Goal: Task Accomplishment & Management: Complete application form

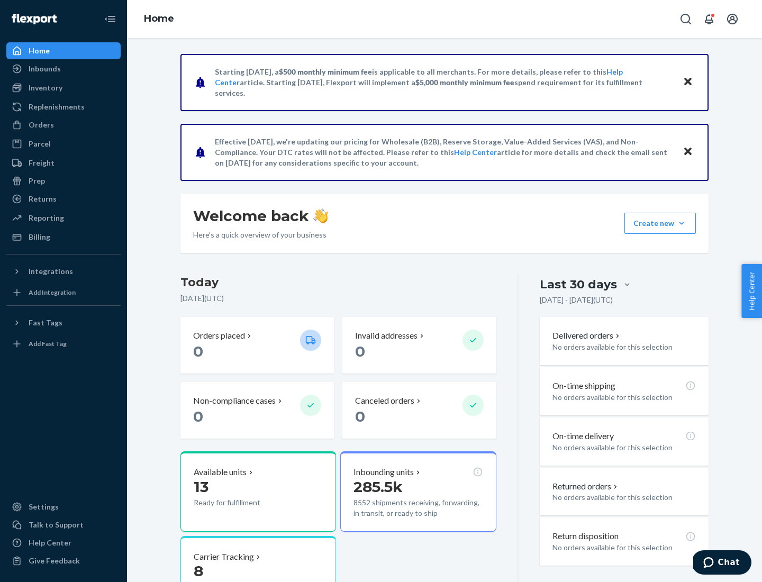
click at [681, 223] on button "Create new Create new inbound Create new order Create new product" at bounding box center [659, 223] width 71 height 21
click at [63, 69] on div "Inbounds" at bounding box center [63, 68] width 112 height 15
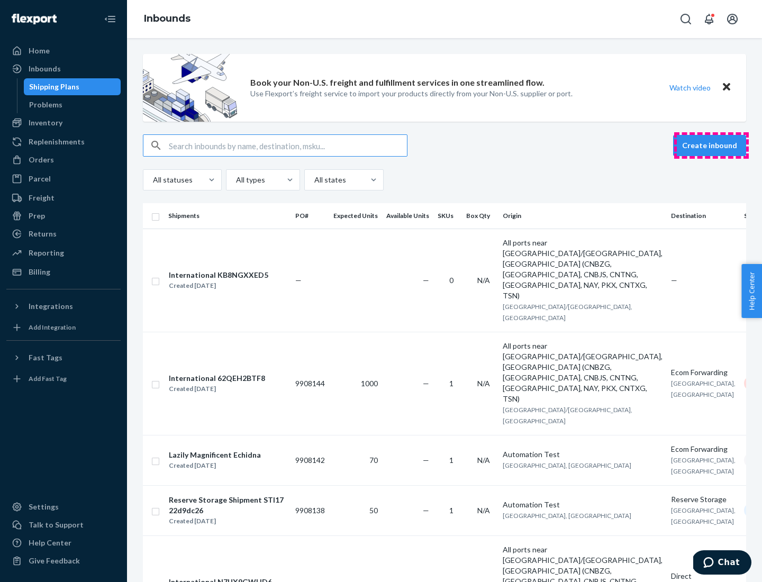
click at [711, 146] on button "Create inbound" at bounding box center [709, 145] width 73 height 21
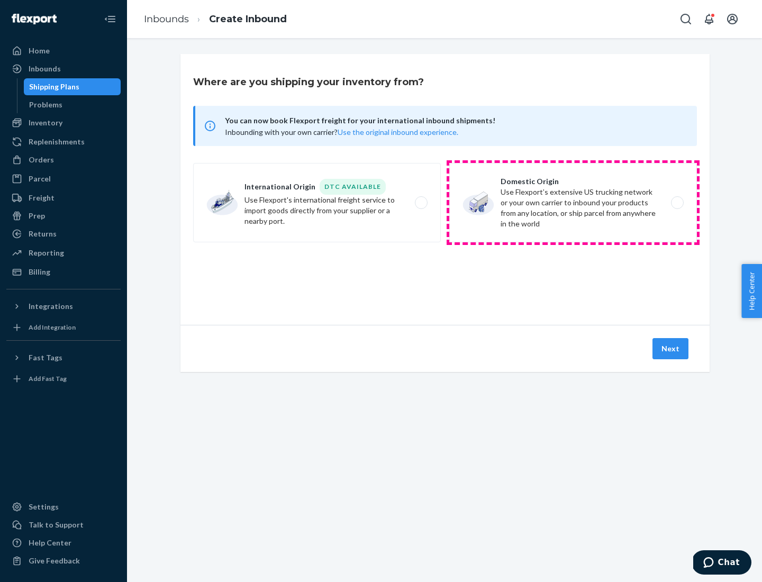
click at [573, 203] on label "Domestic Origin Use Flexport’s extensive US trucking network or your own carrie…" at bounding box center [573, 202] width 248 height 79
click at [677, 203] on input "Domestic Origin Use Flexport’s extensive US trucking network or your own carrie…" at bounding box center [680, 202] width 7 height 7
radio input "true"
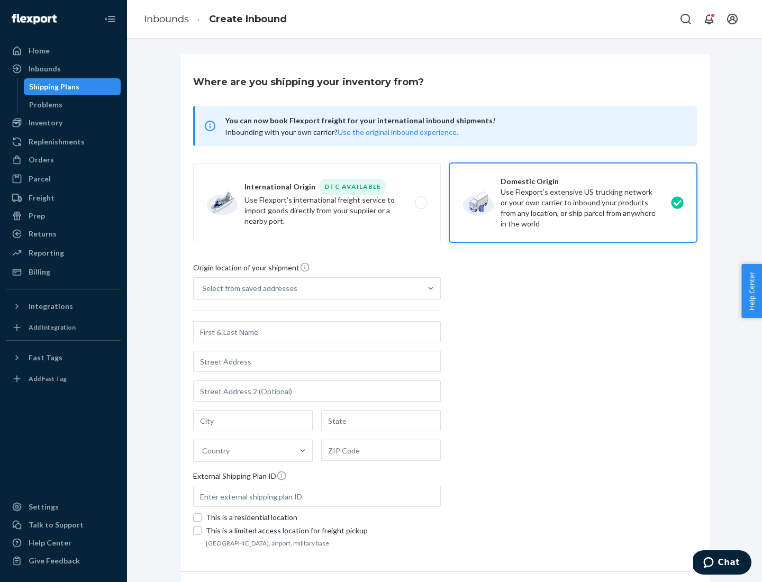
click at [247, 288] on div "Select from saved addresses" at bounding box center [249, 288] width 95 height 11
click at [203, 288] on input "Select from saved addresses" at bounding box center [202, 288] width 1 height 11
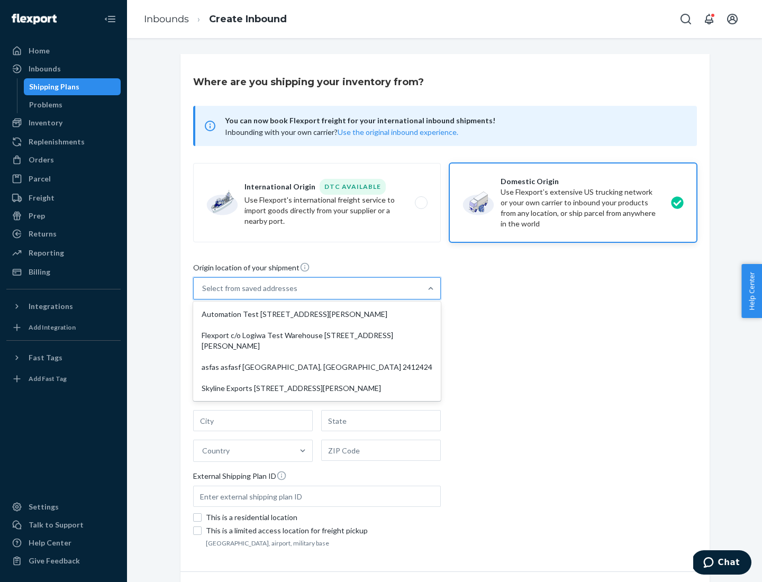
scroll to position [4, 0]
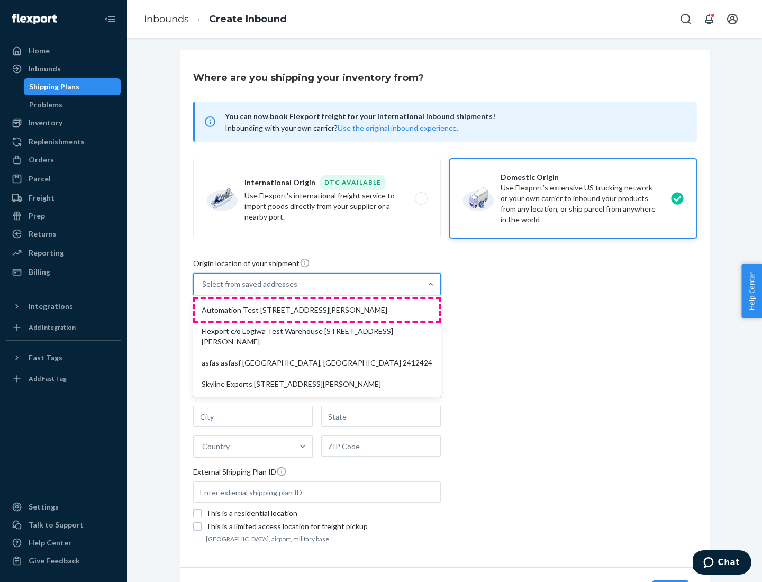
click at [317, 310] on div "Automation Test [STREET_ADDRESS][PERSON_NAME]" at bounding box center [316, 309] width 243 height 21
click at [203, 289] on input "option Automation Test [STREET_ADDRESS][PERSON_NAME] focused, 1 of 4. 4 results…" at bounding box center [202, 284] width 1 height 11
type input "Automation Test"
type input "9th Floor"
type input "[GEOGRAPHIC_DATA]"
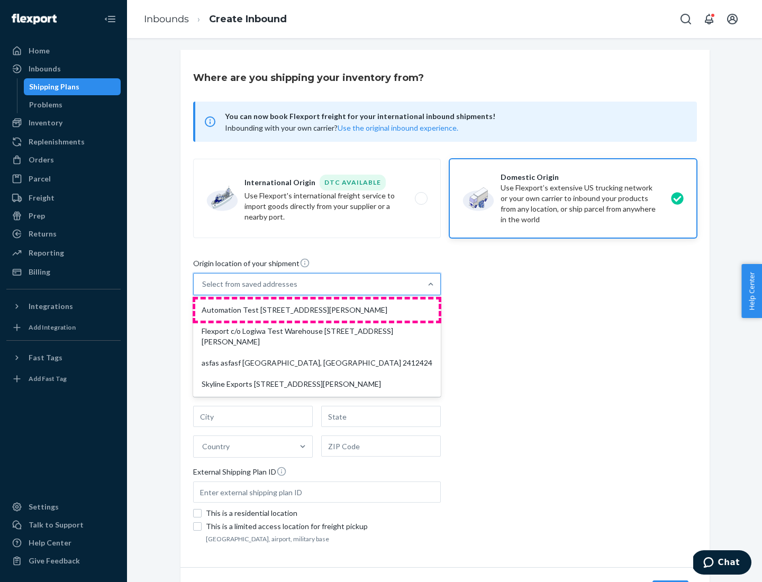
type input "CA"
type input "94104"
type input "[STREET_ADDRESS][PERSON_NAME]"
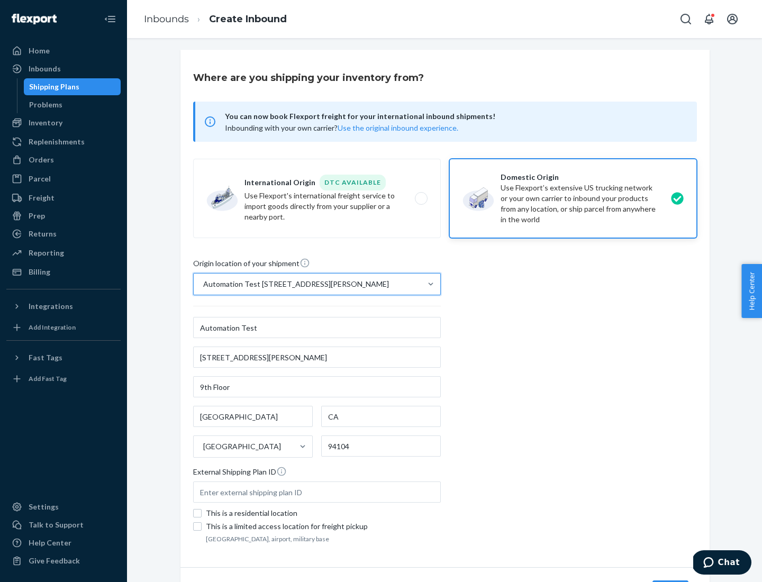
scroll to position [62, 0]
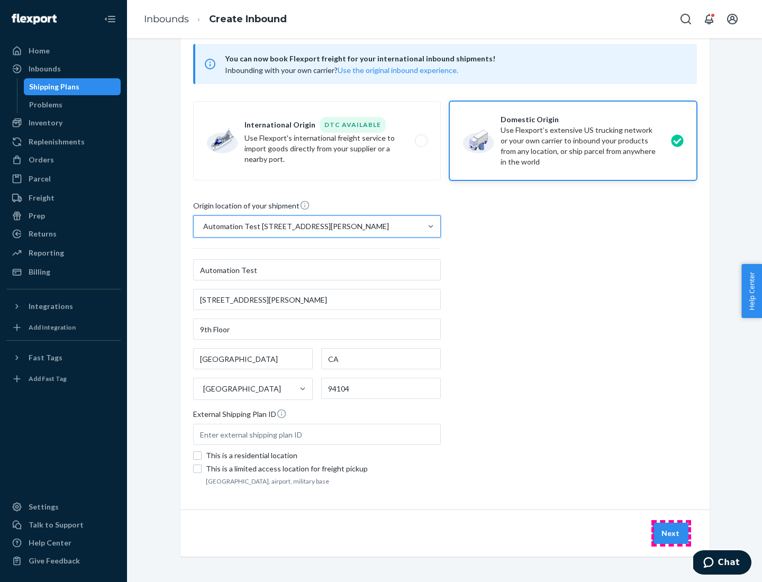
click at [671, 533] on button "Next" at bounding box center [670, 533] width 36 height 21
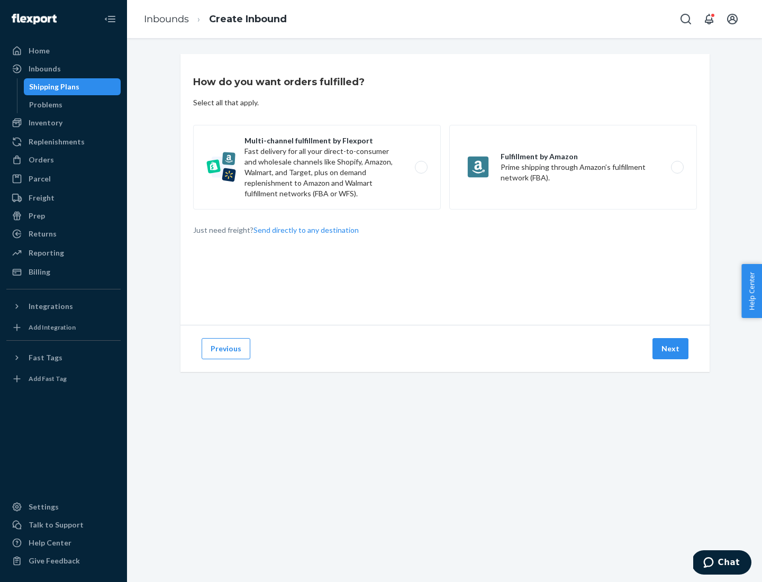
click at [317, 167] on label "Multi-channel fulfillment by Flexport Fast delivery for all your direct-to-cons…" at bounding box center [317, 167] width 248 height 85
click at [421, 167] on input "Multi-channel fulfillment by Flexport Fast delivery for all your direct-to-cons…" at bounding box center [424, 167] width 7 height 7
radio input "true"
click at [671, 349] on button "Next" at bounding box center [670, 348] width 36 height 21
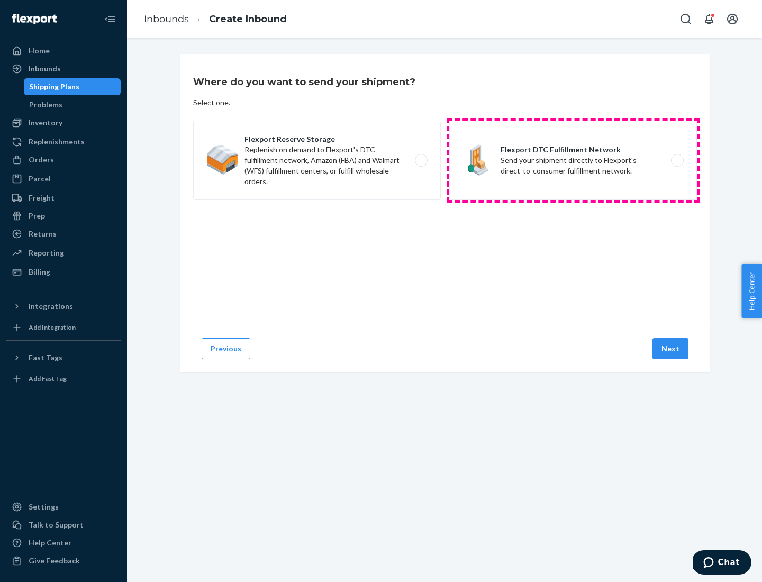
click at [573, 160] on label "Flexport DTC Fulfillment Network Send your shipment directly to Flexport's dire…" at bounding box center [573, 160] width 248 height 79
click at [677, 160] on input "Flexport DTC Fulfillment Network Send your shipment directly to Flexport's dire…" at bounding box center [680, 160] width 7 height 7
radio input "true"
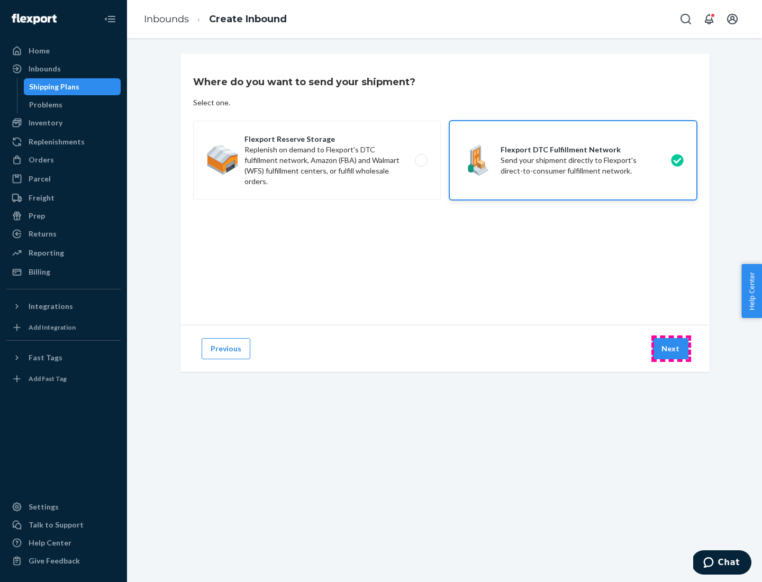
click at [671, 349] on button "Next" at bounding box center [670, 348] width 36 height 21
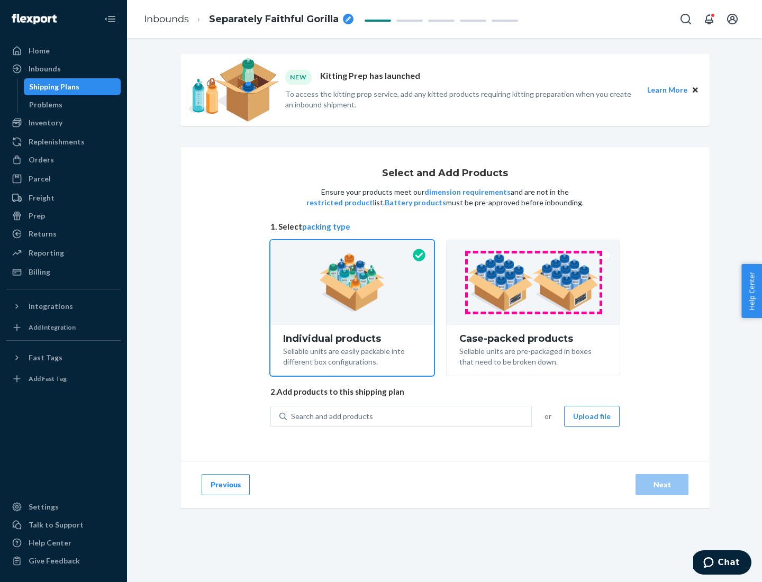
click at [533, 283] on img at bounding box center [533, 282] width 132 height 58
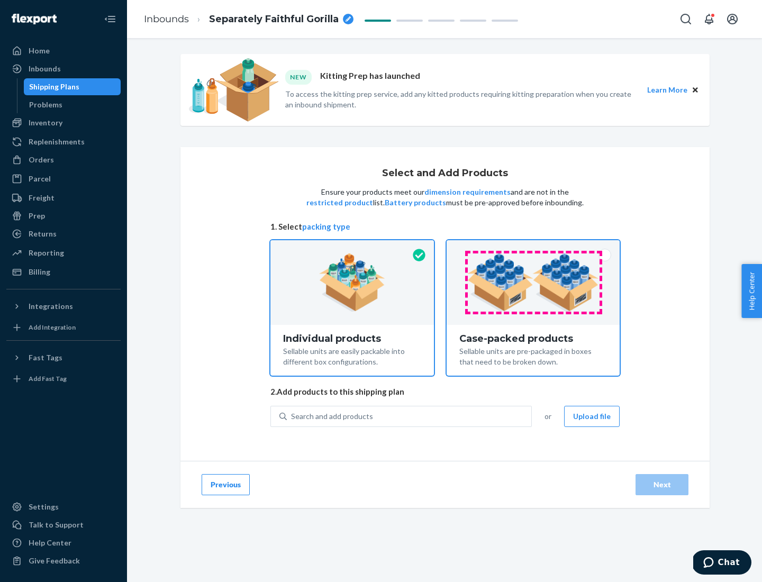
click at [533, 247] on input "Case-packed products Sellable units are pre-packaged in boxes that need to be b…" at bounding box center [533, 243] width 7 height 7
radio input "true"
radio input "false"
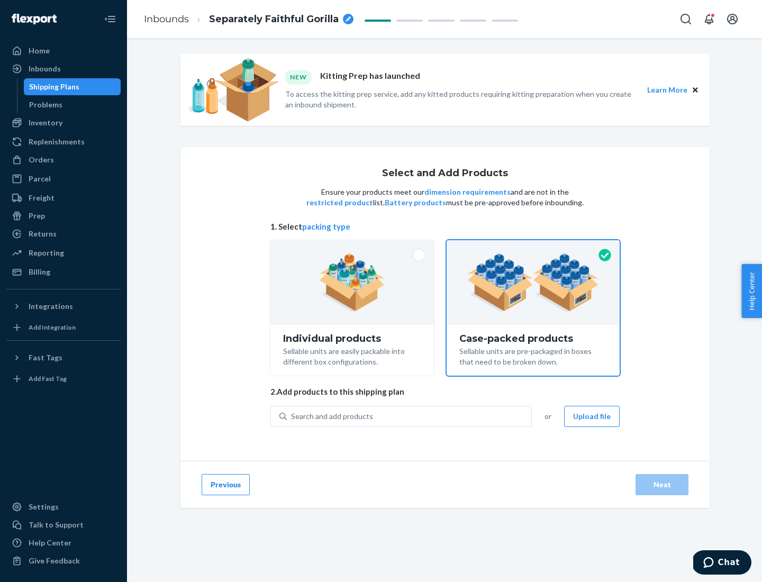
click at [410, 416] on div "Search and add products" at bounding box center [409, 416] width 244 height 19
click at [292, 416] on input "Search and add products" at bounding box center [291, 416] width 1 height 11
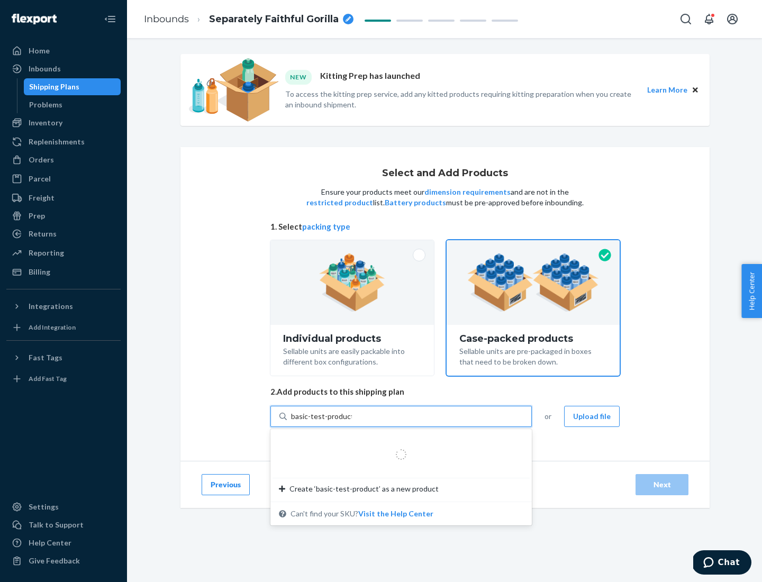
type input "basic-test-product-1"
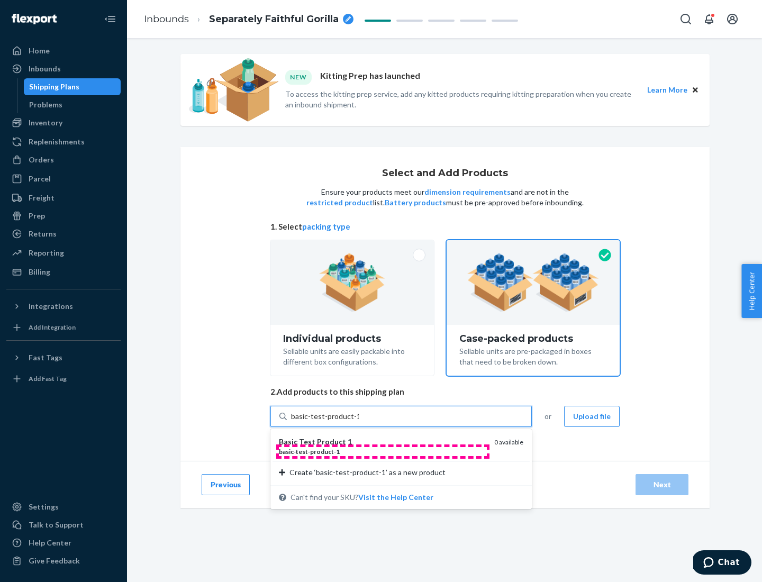
click at [383, 451] on div "basic - test - product - 1" at bounding box center [382, 451] width 207 height 9
click at [359, 422] on input "basic-test-product-1" at bounding box center [325, 416] width 68 height 11
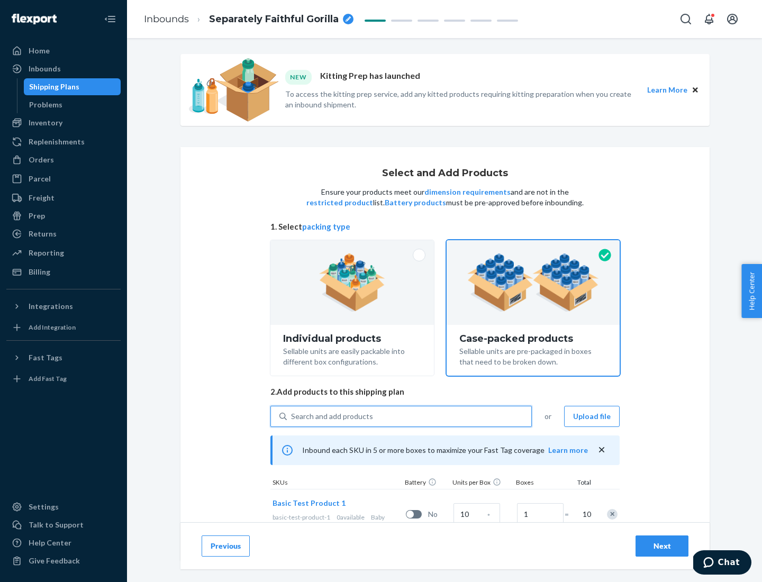
scroll to position [38, 0]
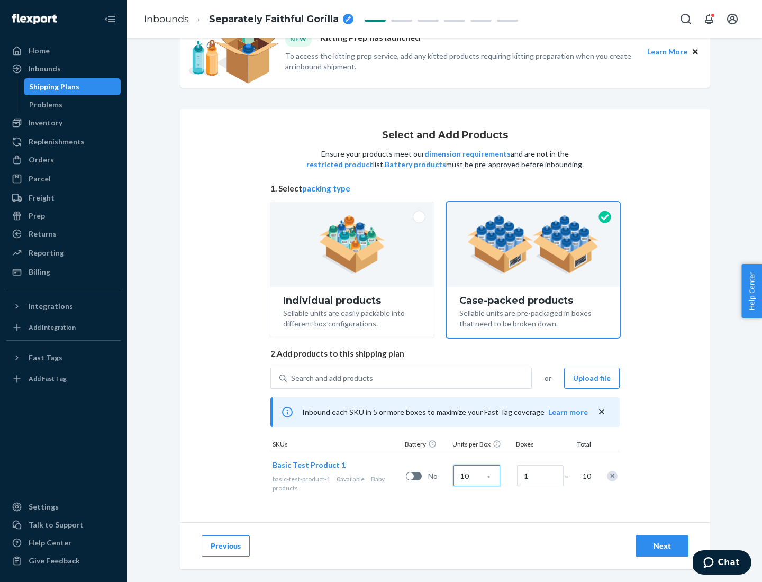
type input "10"
type input "7"
click at [662, 546] on div "Next" at bounding box center [661, 546] width 35 height 11
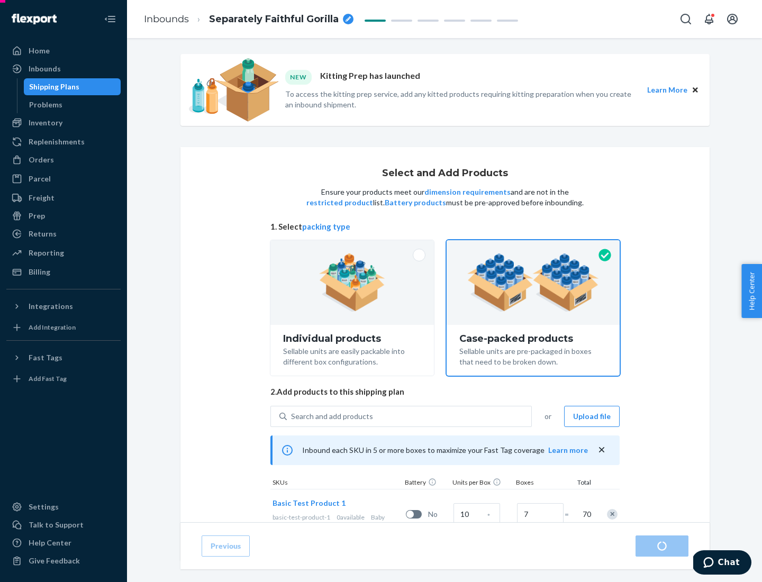
radio input "true"
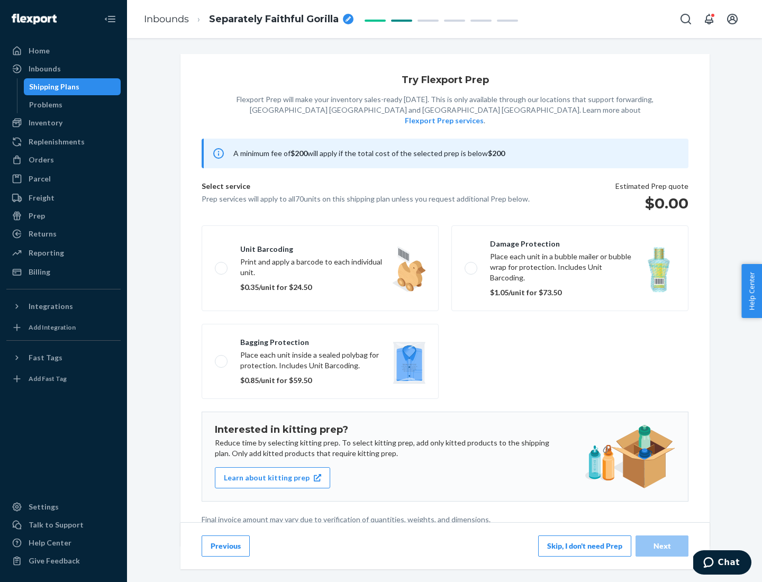
scroll to position [3, 0]
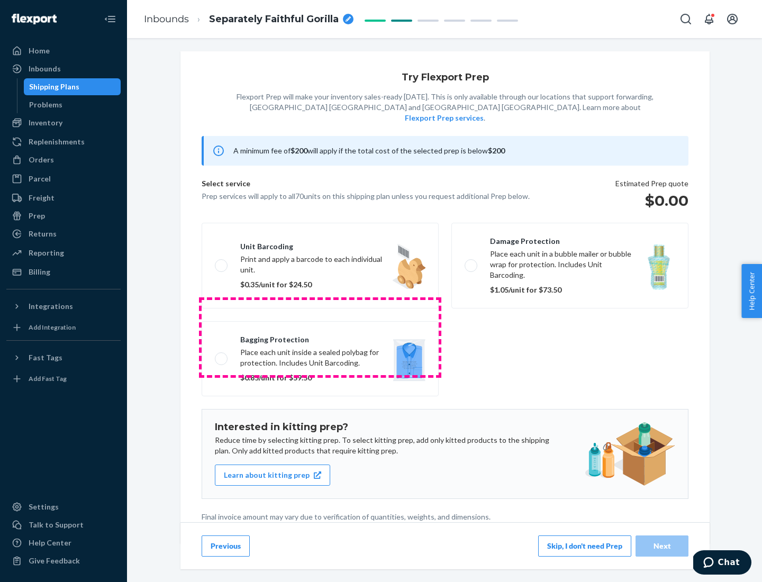
click at [320, 337] on label "Bagging protection Place each unit inside a sealed polybag for protection. Incl…" at bounding box center [320, 358] width 237 height 75
click at [222, 355] on input "Bagging protection Place each unit inside a sealed polybag for protection. Incl…" at bounding box center [218, 358] width 7 height 7
checkbox input "true"
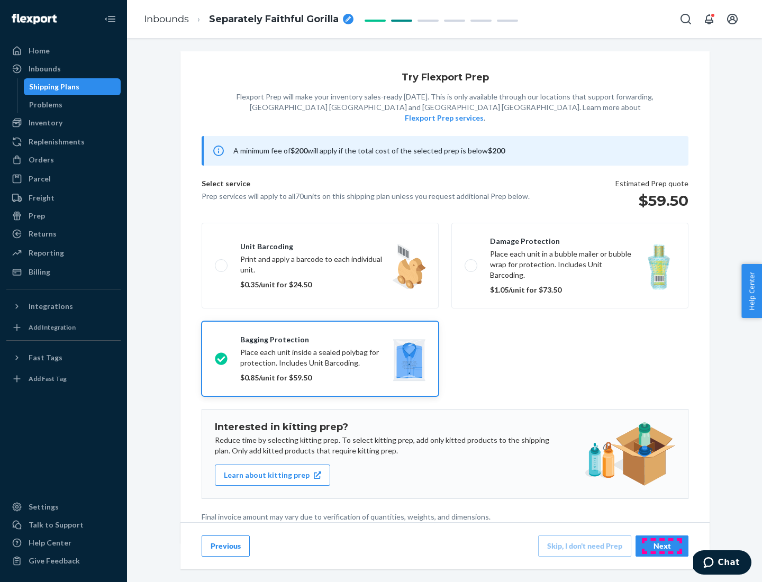
click at [662, 546] on div "Next" at bounding box center [661, 546] width 35 height 11
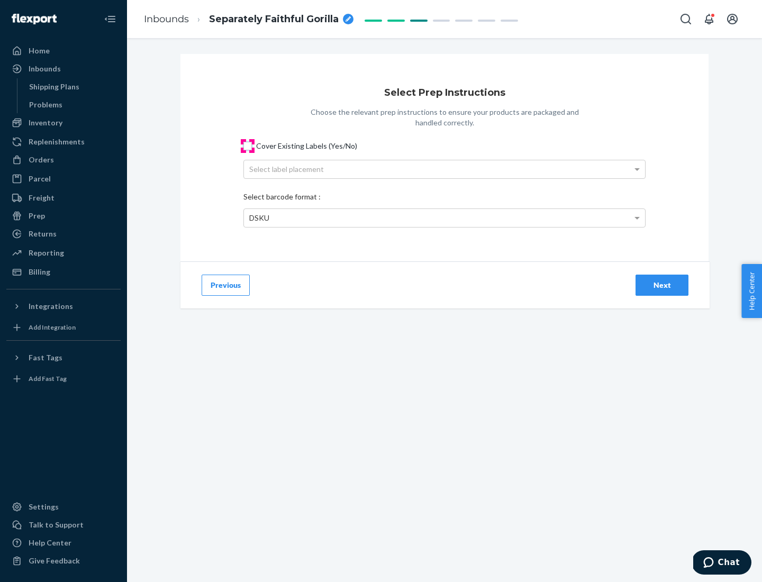
click at [248, 146] on input "Cover Existing Labels (Yes/No)" at bounding box center [247, 146] width 8 height 8
checkbox input "true"
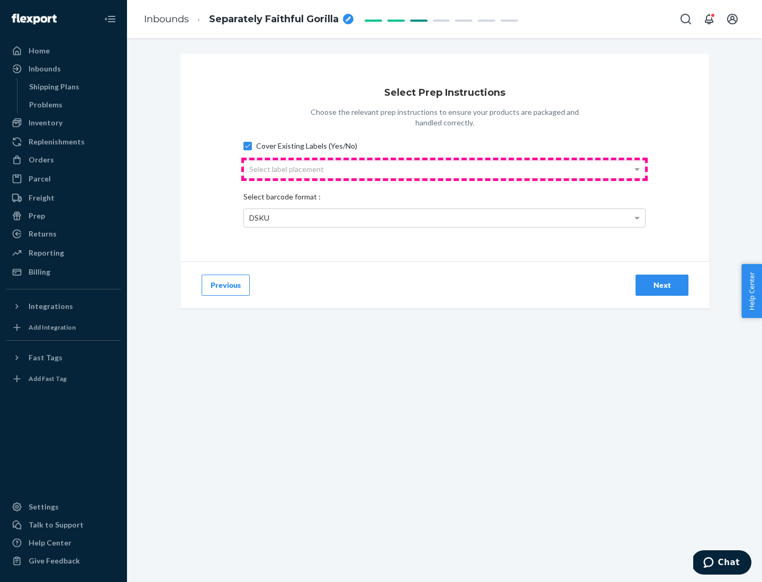
click at [444, 169] on div "Select label placement" at bounding box center [444, 169] width 401 height 18
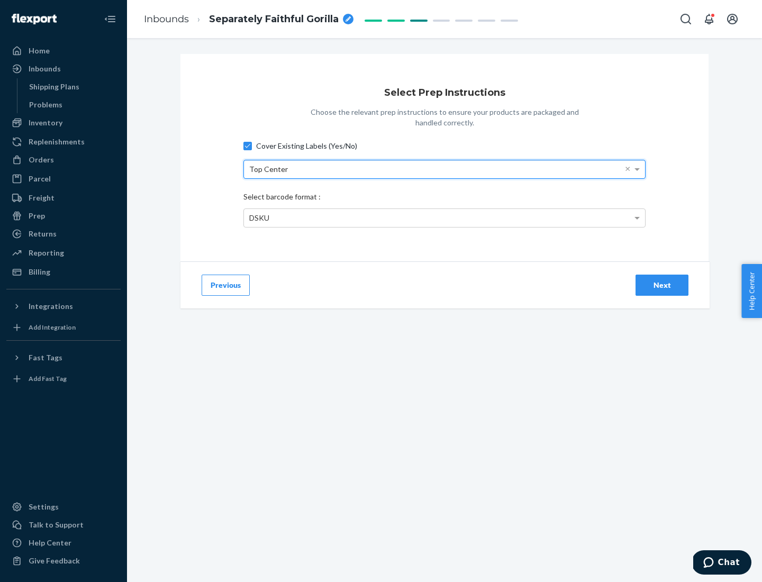
click at [444, 217] on div "DSKU" at bounding box center [444, 218] width 401 height 18
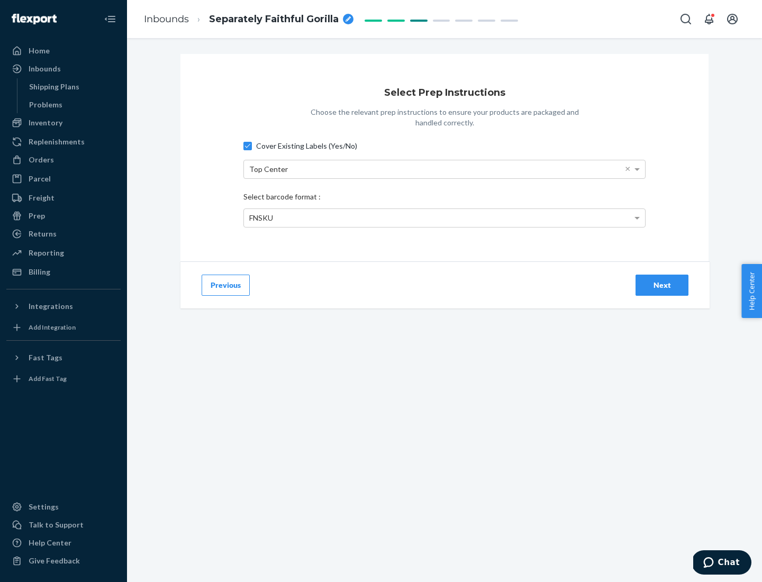
click at [662, 285] on div "Next" at bounding box center [661, 285] width 35 height 11
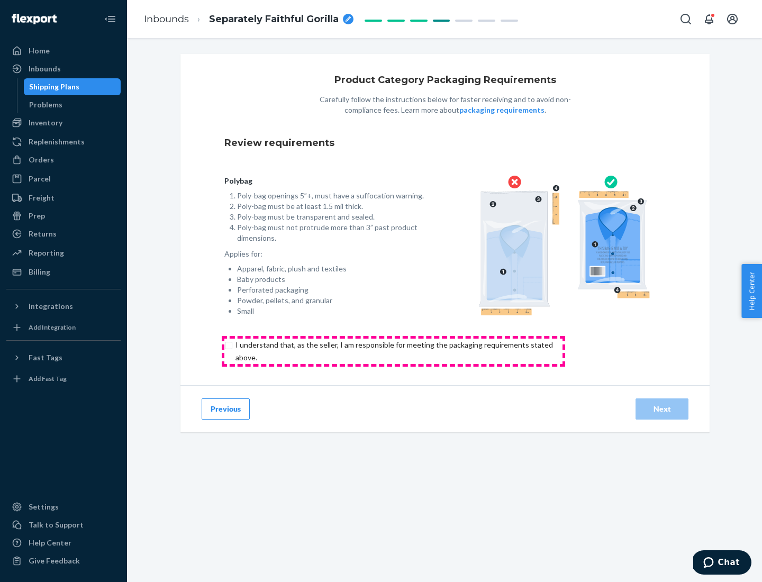
click at [393, 351] on input "checkbox" at bounding box center [400, 351] width 352 height 25
checkbox input "true"
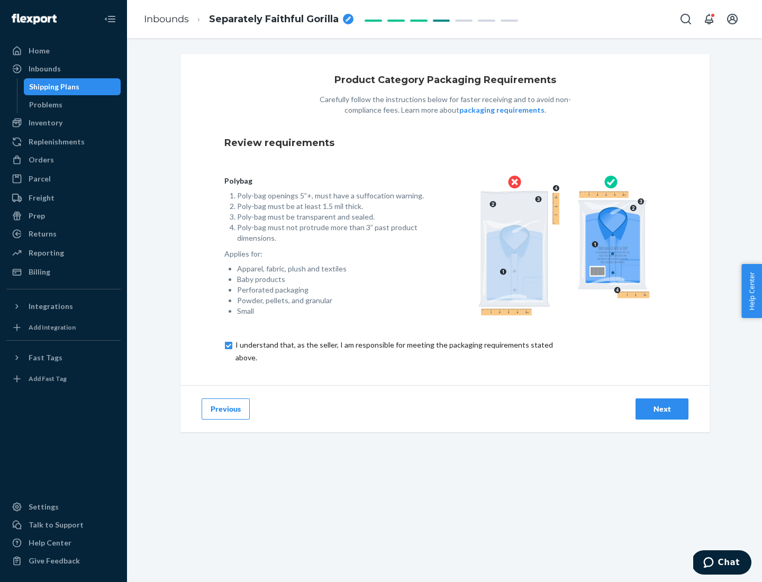
click at [662, 408] on div "Next" at bounding box center [661, 409] width 35 height 11
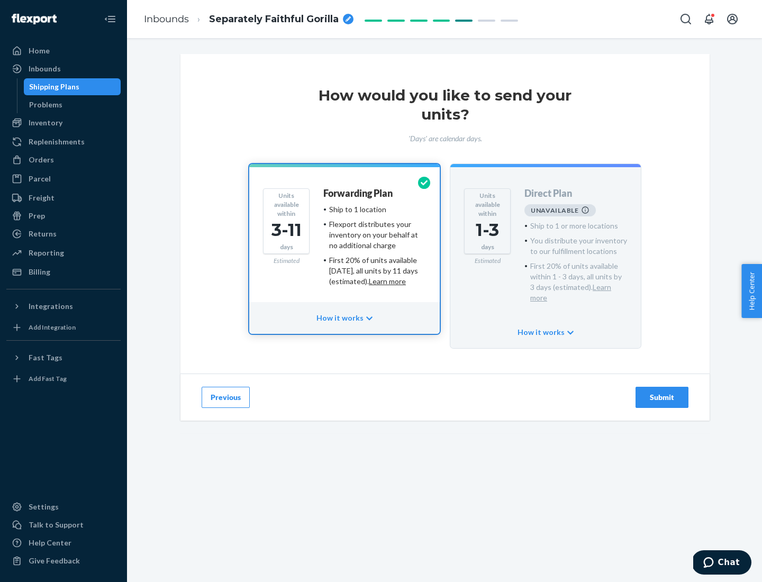
click at [359, 193] on h4 "Forwarding Plan" at bounding box center [357, 193] width 69 height 11
click at [662, 392] on div "Submit" at bounding box center [661, 397] width 35 height 11
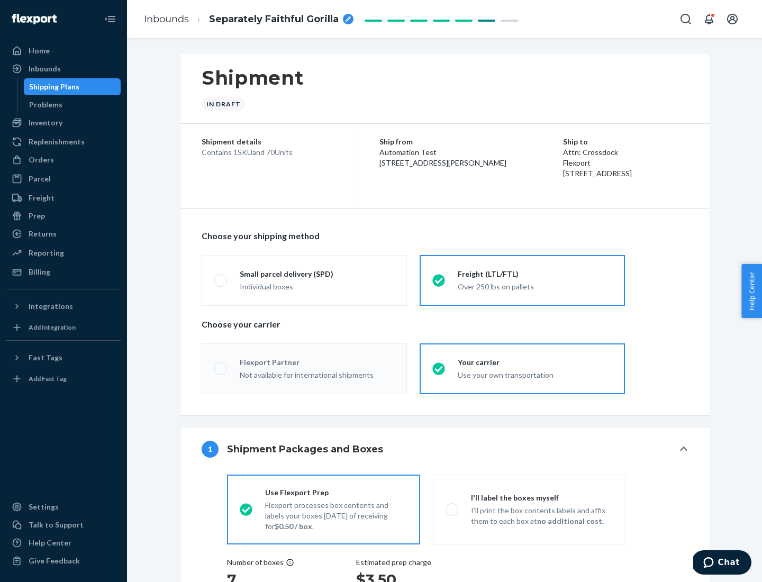
radio input "true"
radio input "false"
radio input "true"
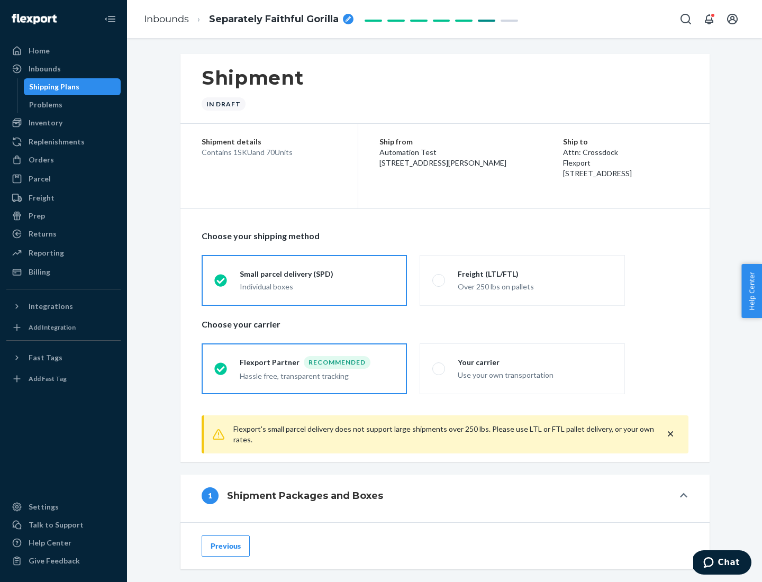
click at [317, 285] on div "Individual boxes" at bounding box center [317, 286] width 154 height 11
click at [221, 284] on input "Small parcel delivery (SPD) Individual boxes" at bounding box center [217, 280] width 7 height 7
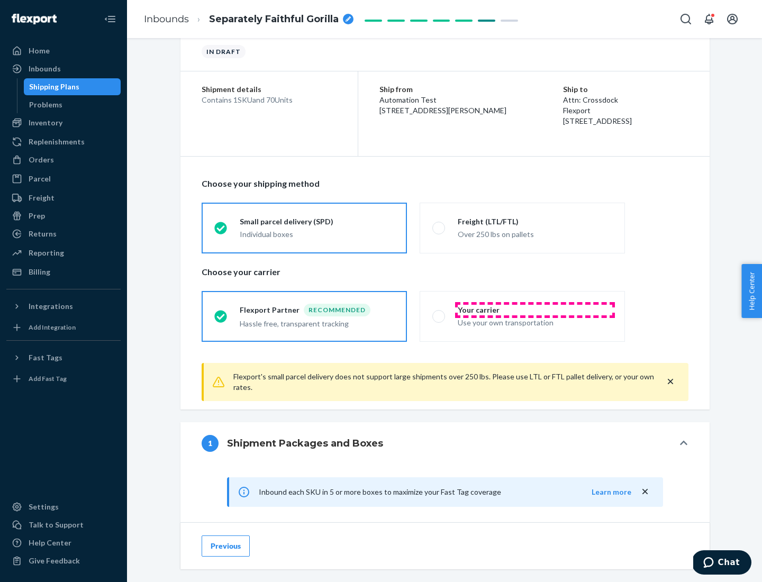
click at [535, 310] on div "Your carrier" at bounding box center [535, 310] width 154 height 11
click at [439, 313] on input "Your carrier Use your own transportation" at bounding box center [435, 316] width 7 height 7
radio input "true"
radio input "false"
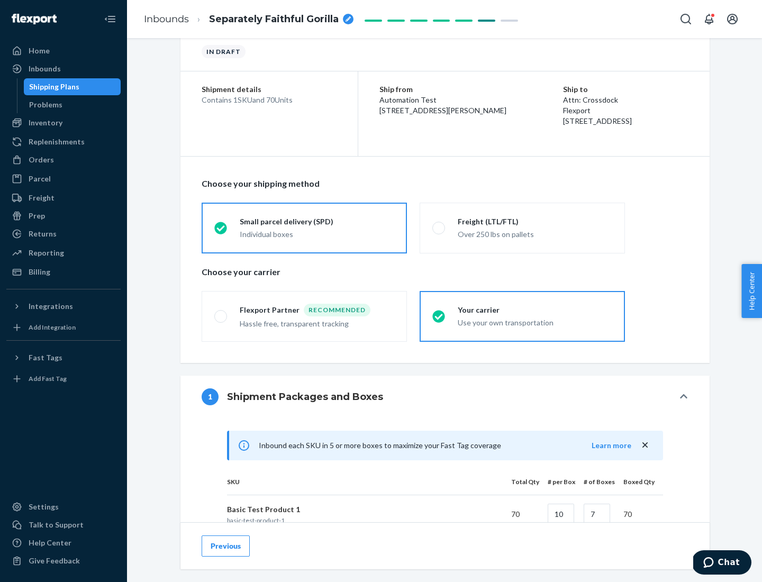
scroll to position [257, 0]
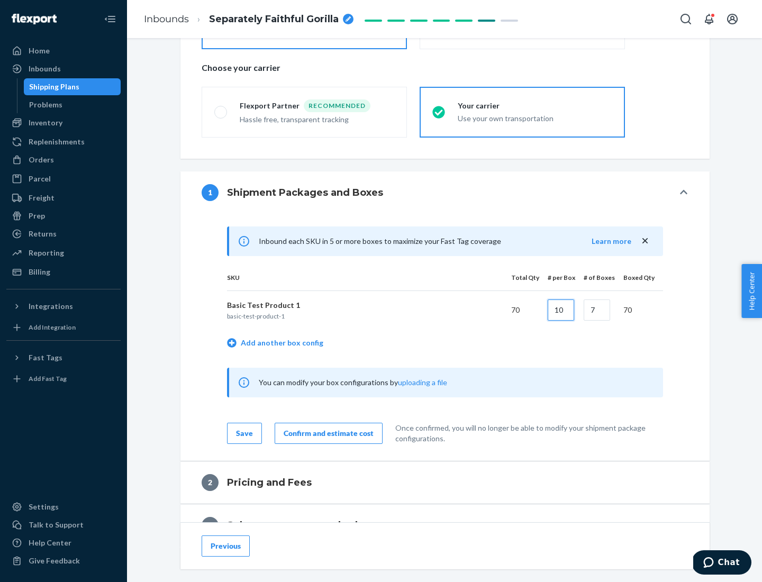
type input "10"
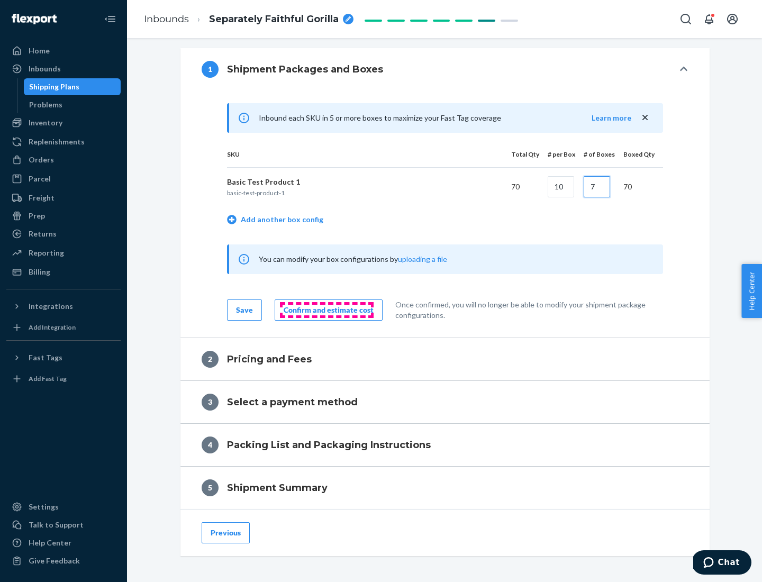
type input "7"
click at [326, 310] on div "Confirm and estimate cost" at bounding box center [329, 310] width 90 height 11
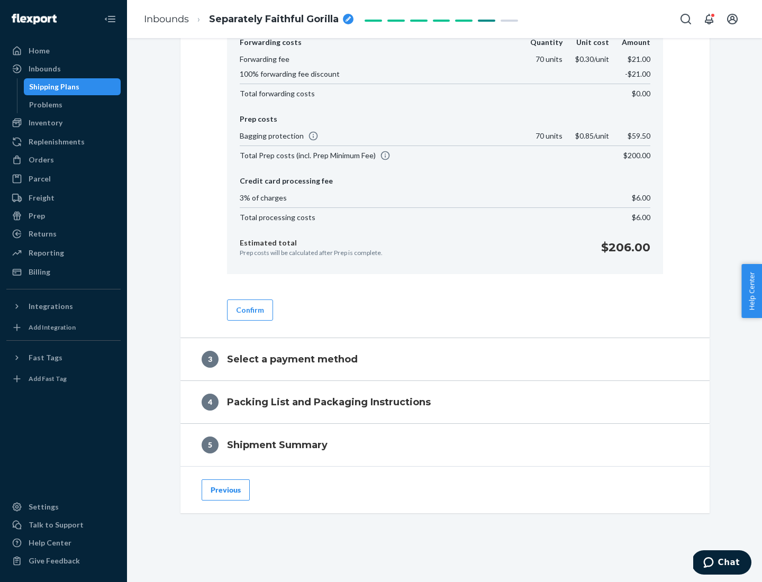
click at [249, 310] on button "Confirm" at bounding box center [250, 309] width 46 height 21
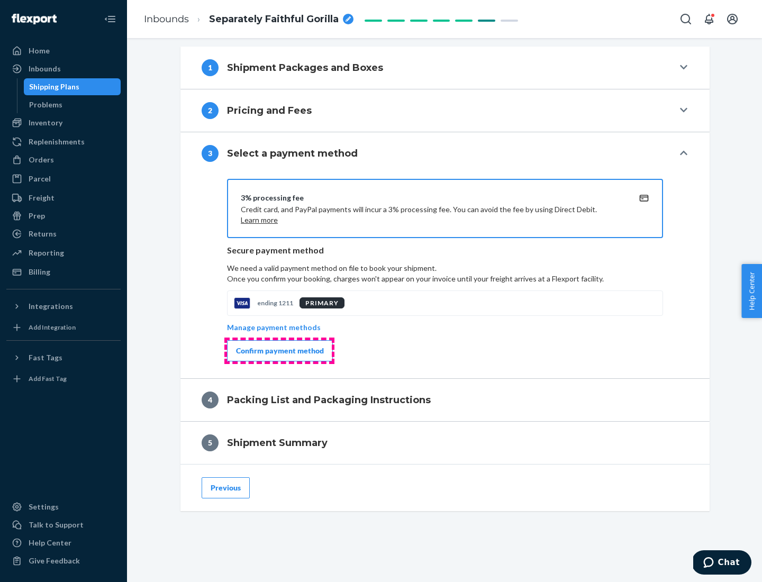
click at [279, 351] on div "Confirm payment method" at bounding box center [280, 351] width 88 height 11
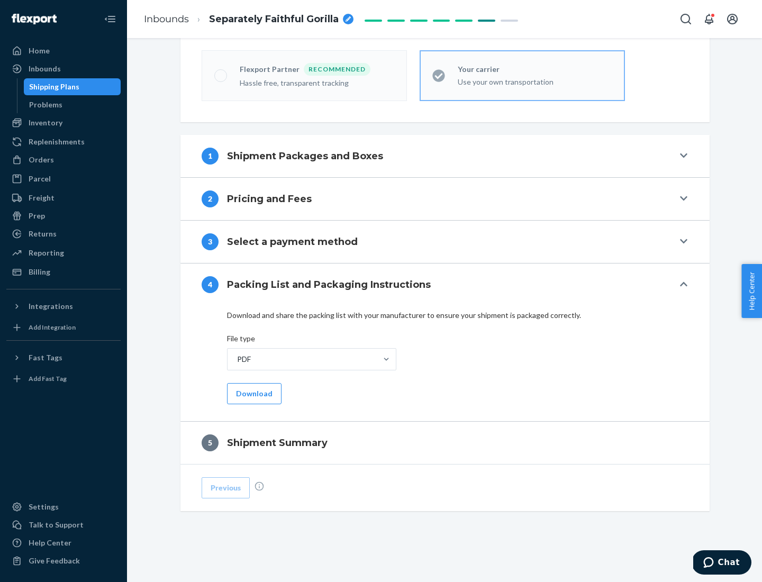
scroll to position [293, 0]
click at [253, 393] on button "Download" at bounding box center [254, 393] width 54 height 21
